Goal: Transaction & Acquisition: Purchase product/service

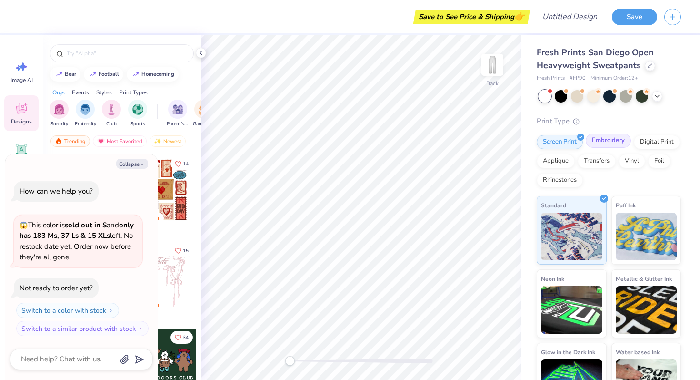
click at [602, 141] on div "Embroidery" at bounding box center [608, 140] width 45 height 14
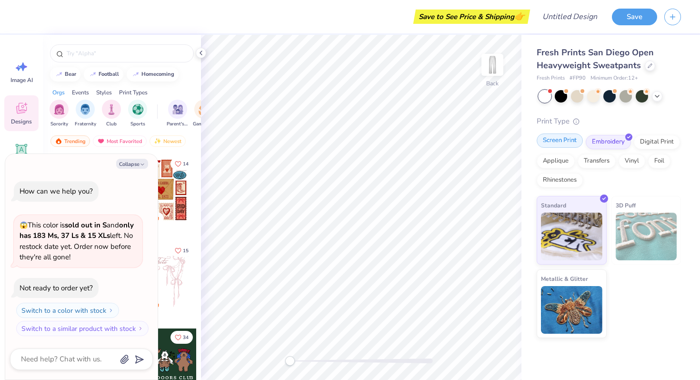
click at [572, 139] on div "Screen Print" at bounding box center [560, 140] width 46 height 14
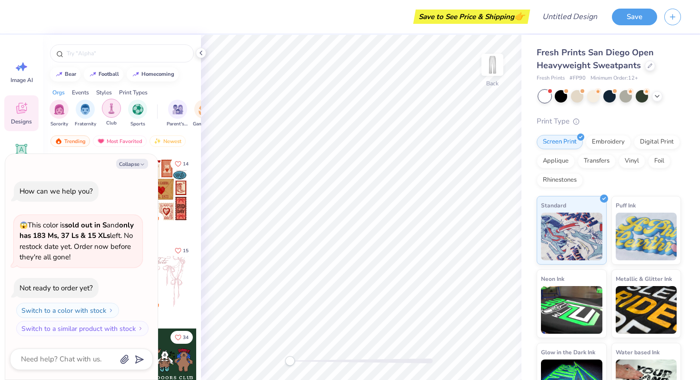
scroll to position [0, 10]
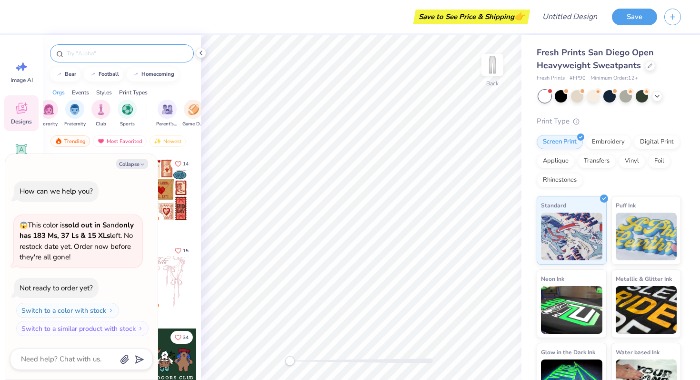
type textarea "x"
click at [124, 55] on input "text" at bounding box center [127, 54] width 122 height 10
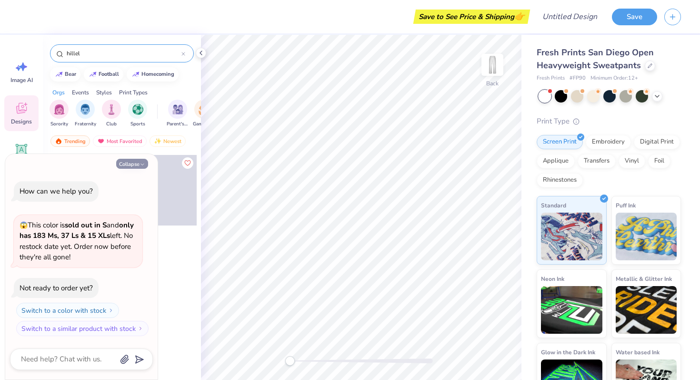
type input "hillel"
click at [134, 163] on button "Collapse" at bounding box center [132, 164] width 32 height 10
type textarea "x"
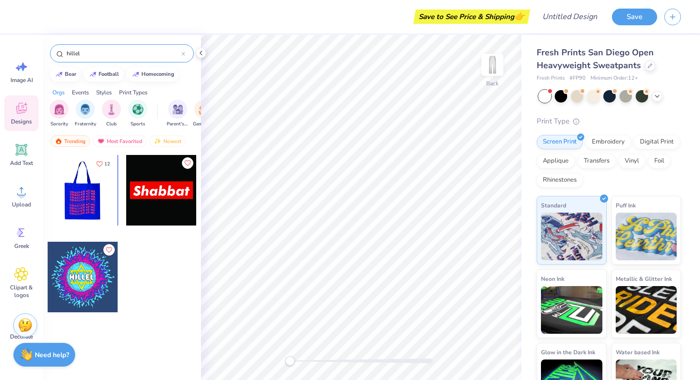
click at [102, 208] on div at bounding box center [82, 190] width 70 height 70
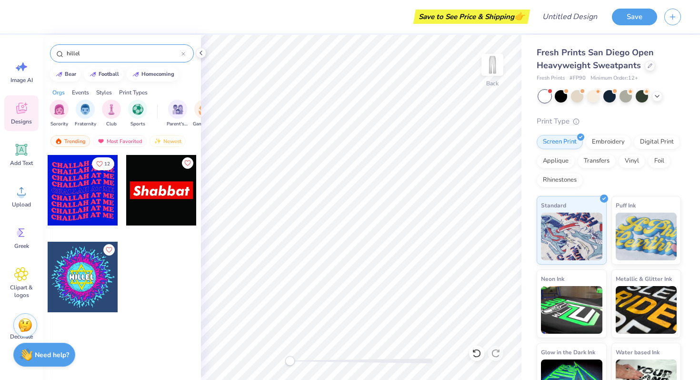
click at [109, 50] on input "hillel" at bounding box center [124, 54] width 116 height 10
type input "[DEMOGRAPHIC_DATA]"
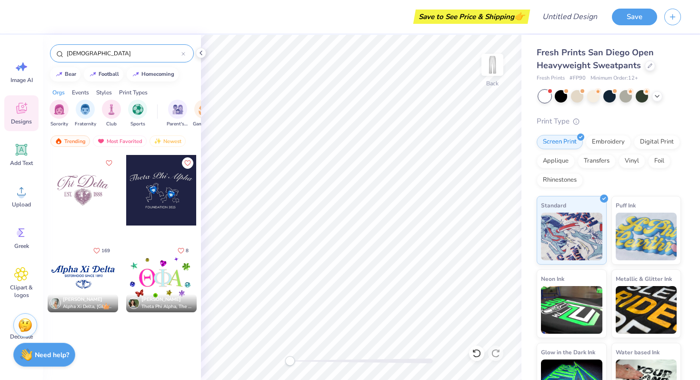
click at [182, 53] on icon at bounding box center [183, 54] width 4 height 4
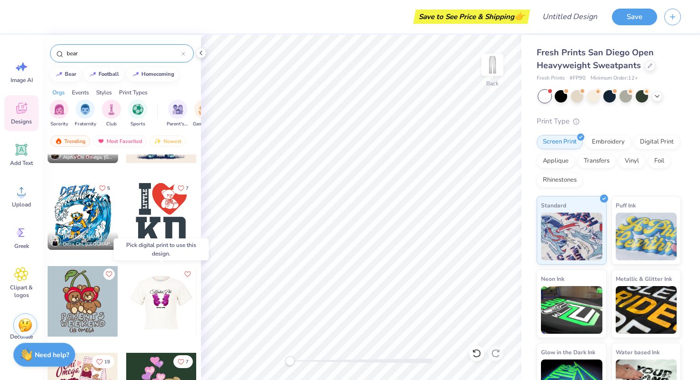
scroll to position [755, 0]
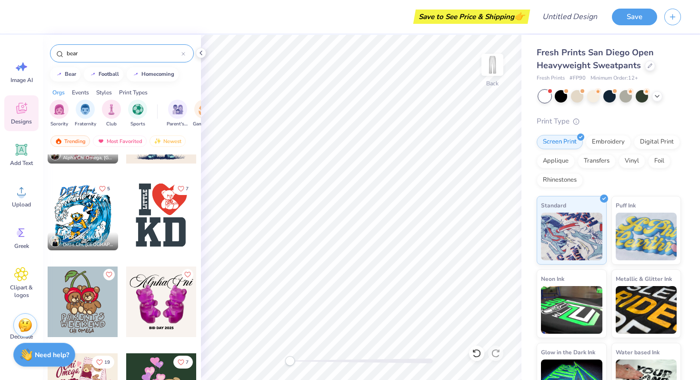
type input "bear"
click at [182, 217] on div at bounding box center [161, 215] width 70 height 70
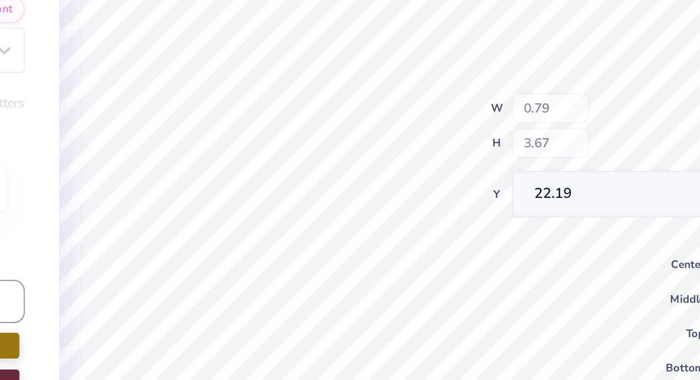
type input "0.79"
type input "3.67"
type input "22.19"
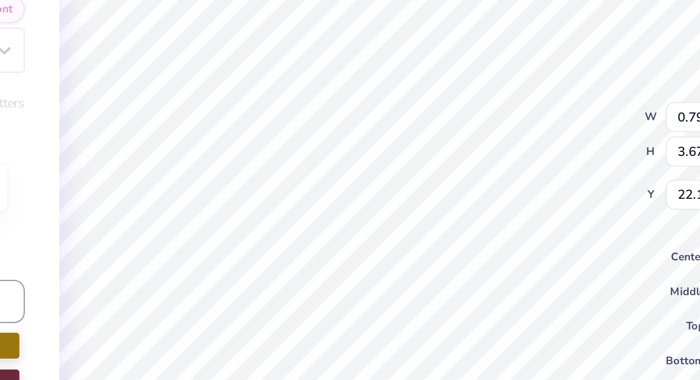
scroll to position [0, 0]
type input "6.54"
type input "5.96"
type input "21.03"
type input "3.35"
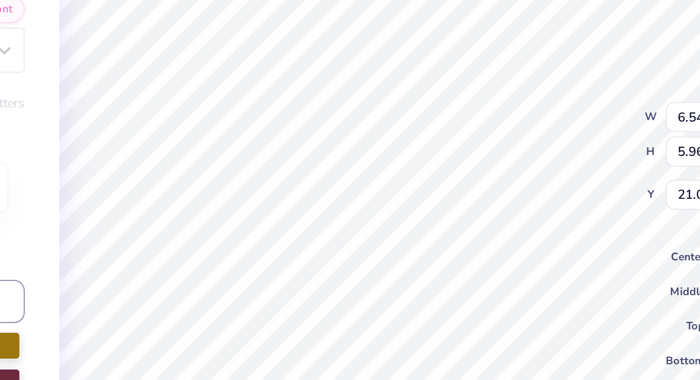
type input "3.78"
type input "22.19"
type input "9.40"
type input "5.58"
type input "27.39"
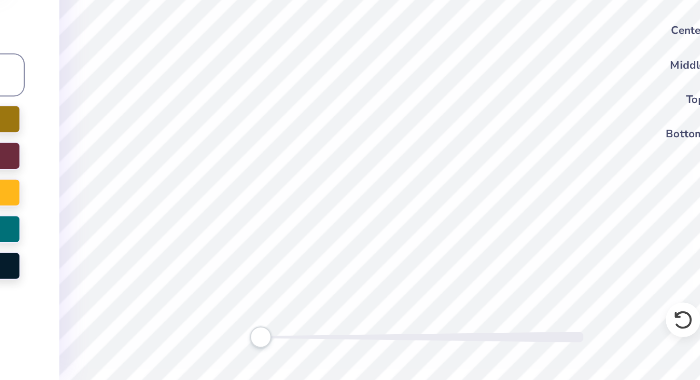
type textarea "W"
type textarea "HILLEL"
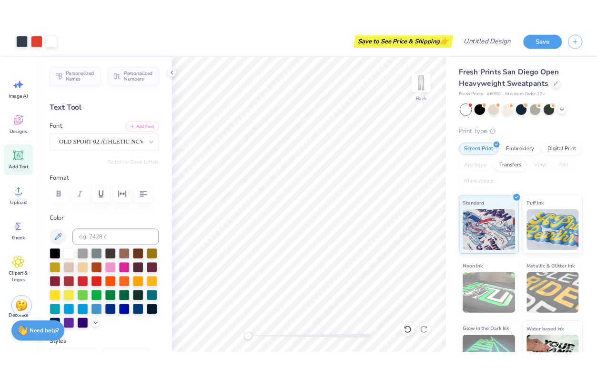
scroll to position [0, 0]
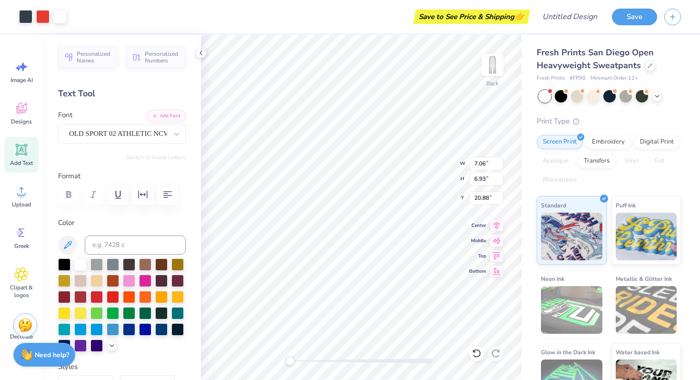
type input "7.06"
type input "6.93"
type input "2.01"
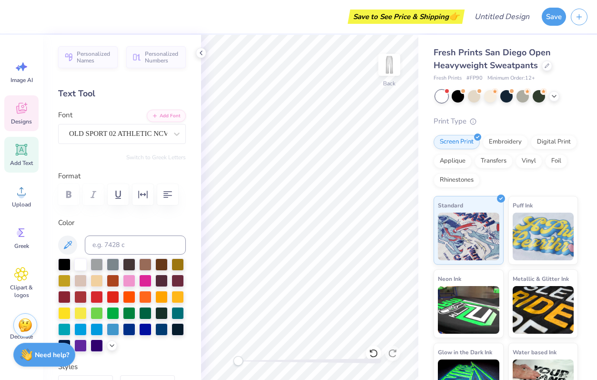
click at [19, 116] on div "Designs" at bounding box center [21, 113] width 34 height 36
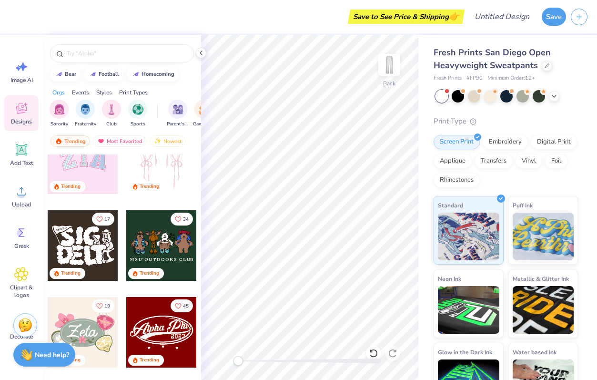
scroll to position [136, 0]
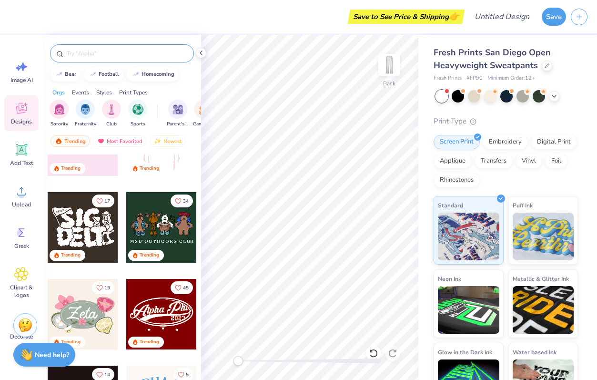
click at [110, 61] on div at bounding box center [122, 53] width 144 height 18
click at [110, 57] on input "text" at bounding box center [127, 54] width 122 height 10
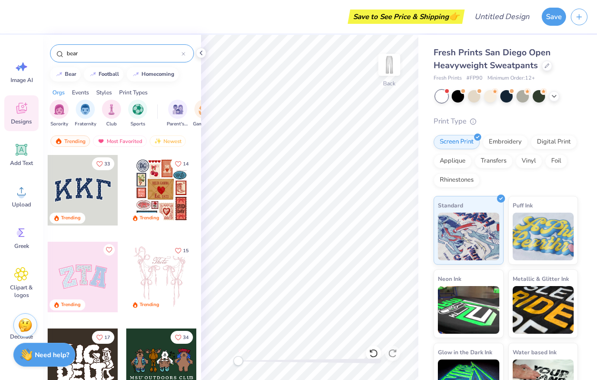
type input "bear"
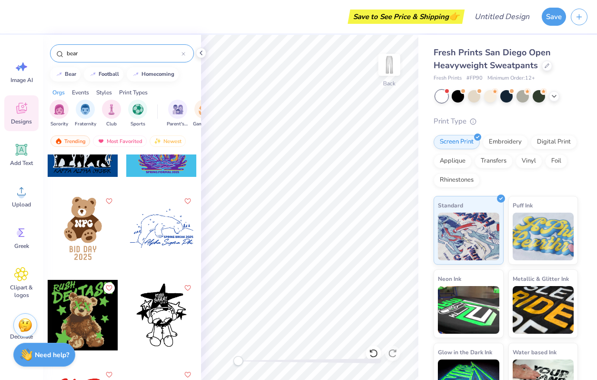
scroll to position [2562, 0]
click at [89, 243] on div at bounding box center [83, 227] width 70 height 70
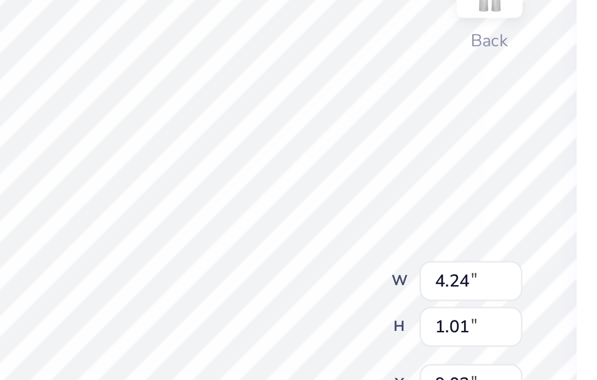
scroll to position [0, 0]
type textarea "WASHU"
type input "2.73"
type input "10.26"
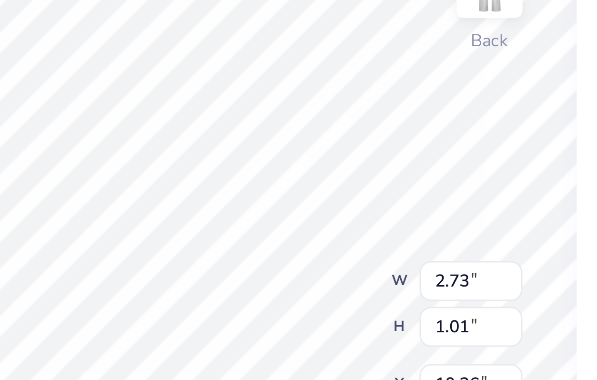
scroll to position [0, 0]
type textarea "HILLEL"
type input "2.89"
type input "1.20"
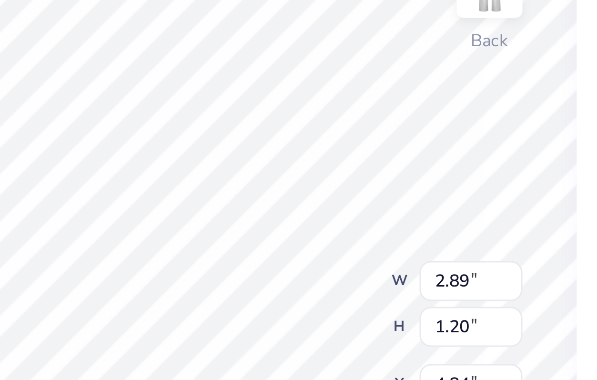
type input "4.84"
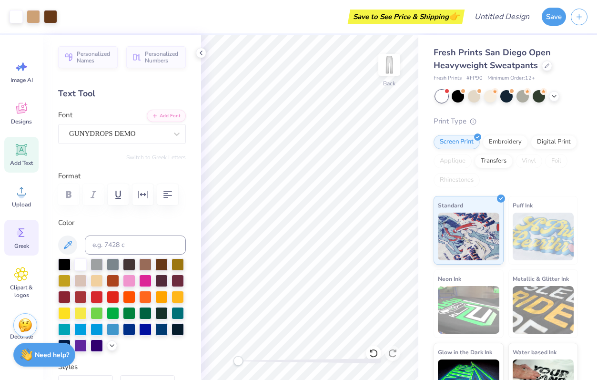
click at [21, 230] on icon at bounding box center [22, 232] width 6 height 9
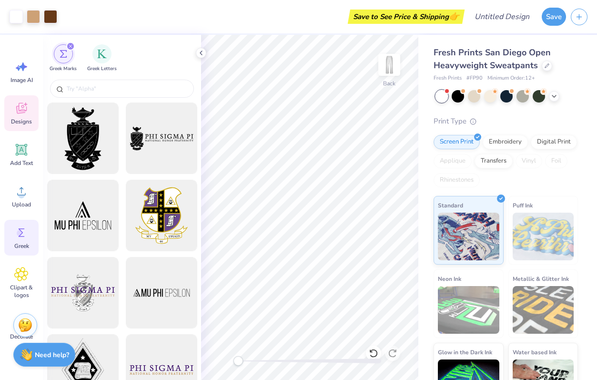
click at [24, 119] on span "Designs" at bounding box center [21, 122] width 21 height 8
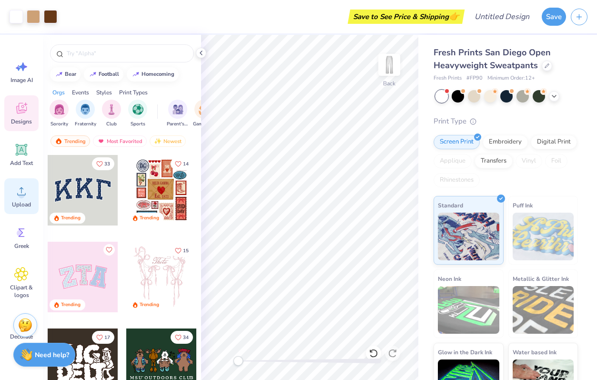
click at [18, 190] on icon at bounding box center [21, 191] width 14 height 14
click at [21, 191] on icon at bounding box center [21, 191] width 9 height 8
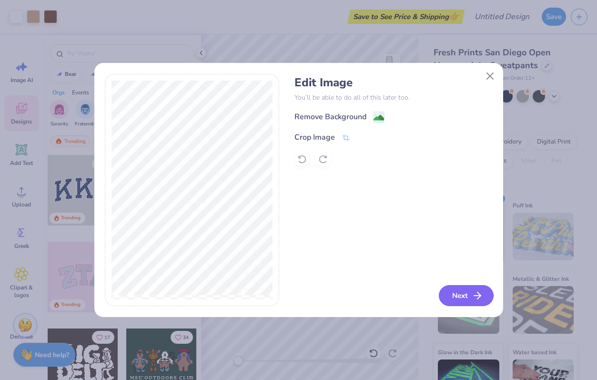
click at [464, 295] on button "Next" at bounding box center [466, 295] width 55 height 21
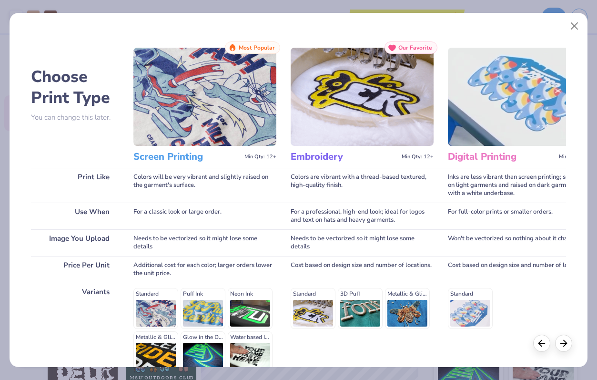
click at [201, 124] on img at bounding box center [204, 97] width 143 height 98
click at [218, 122] on img at bounding box center [204, 97] width 143 height 98
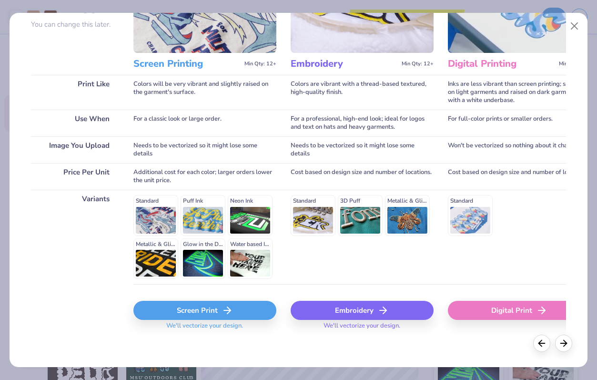
scroll to position [95, 0]
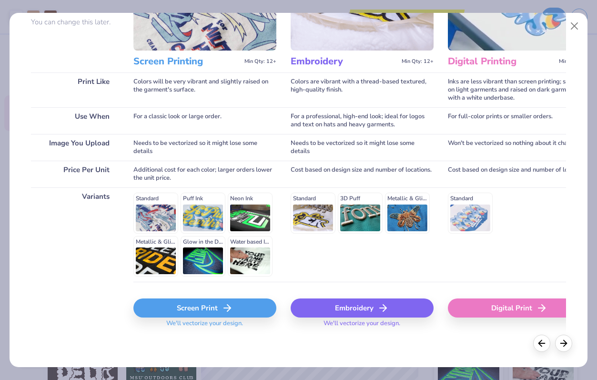
click at [162, 204] on div "Standard Puff Ink Neon Ink Metallic & Glitter Ink Glow in the Dark Ink Water ba…" at bounding box center [204, 234] width 143 height 84
click at [215, 307] on div "Screen Print" at bounding box center [204, 307] width 143 height 19
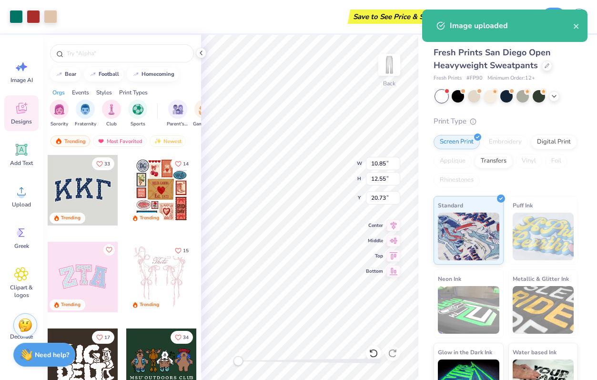
type input "2.92"
type input "3.38"
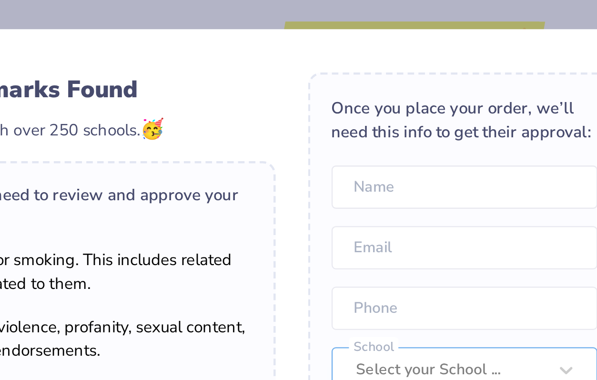
click at [421, 59] on div "Once you place your order, we’ll need this info to get their approval: Name Ema…" at bounding box center [429, 170] width 138 height 276
click at [387, 10] on div "University Trademarks Found Great news! We're licensed with over 250 schools. 🥳…" at bounding box center [298, 190] width 597 height 380
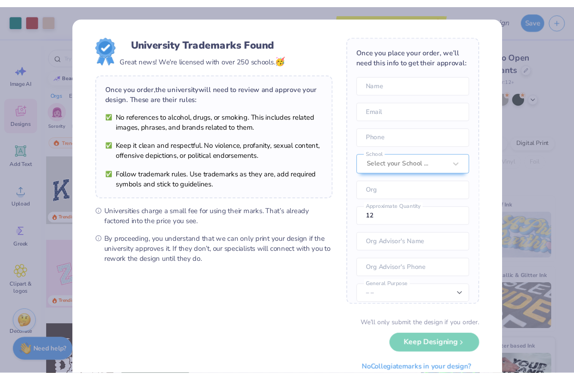
scroll to position [31, 0]
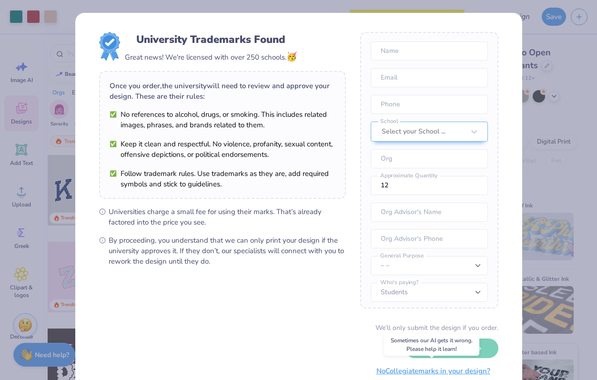
click at [463, 369] on button "No Collegiate marks in your design?" at bounding box center [433, 371] width 130 height 20
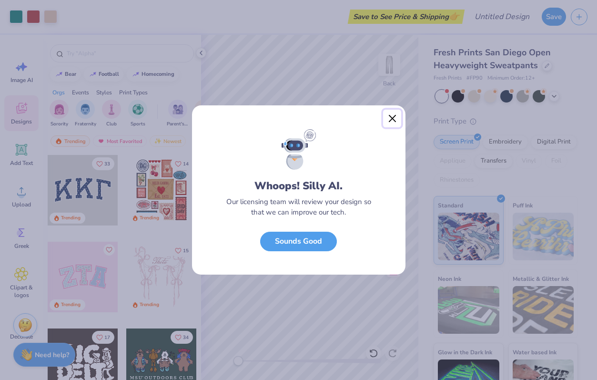
click at [390, 114] on button "Close" at bounding box center [392, 119] width 18 height 18
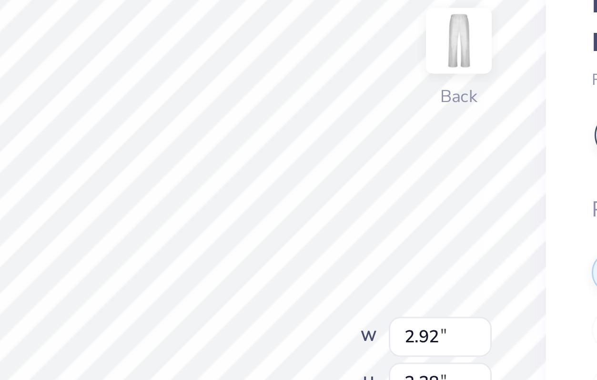
type input "1.12"
type input "1.30"
type input "4.80"
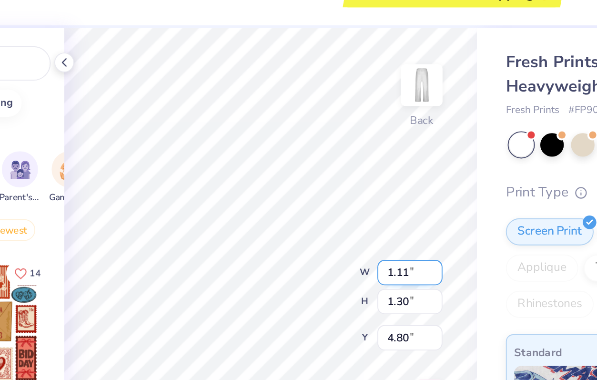
click at [395, 166] on input "1.11" at bounding box center [383, 163] width 34 height 13
click at [395, 166] on input "1.1" at bounding box center [383, 163] width 34 height 13
click at [395, 166] on input "1.09" at bounding box center [383, 163] width 34 height 13
click at [395, 166] on input "1.08" at bounding box center [383, 163] width 34 height 13
click at [395, 162] on input "1.09" at bounding box center [383, 163] width 34 height 13
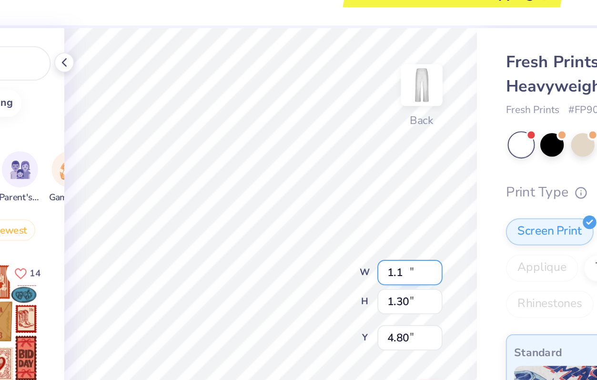
click at [395, 162] on input "1.1" at bounding box center [383, 163] width 34 height 13
click at [395, 162] on input "1.11" at bounding box center [383, 163] width 34 height 13
click at [395, 162] on input "1.12" at bounding box center [383, 163] width 34 height 13
type input "1.13"
click at [395, 162] on input "1.13" at bounding box center [383, 163] width 34 height 13
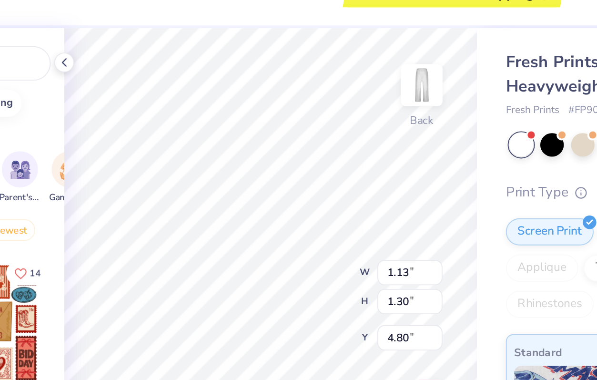
click at [418, 129] on div "Fresh Prints San Diego Open Heavyweight Sweatpants Fresh Prints # FP90 Minimum …" at bounding box center [507, 223] width 179 height 376
type input "1.31"
type input "5.27"
click at [339, 85] on body "Art colors Save to See Price & Shipping 👉 Design Title Save Image AI Designs Ad…" at bounding box center [298, 190] width 597 height 380
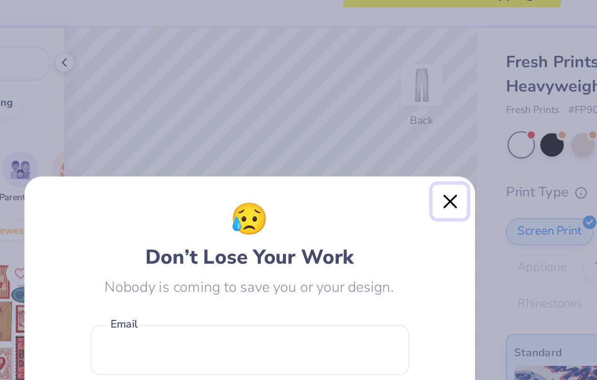
click at [410, 131] on button "Close" at bounding box center [404, 126] width 18 height 18
